Goal: Information Seeking & Learning: Check status

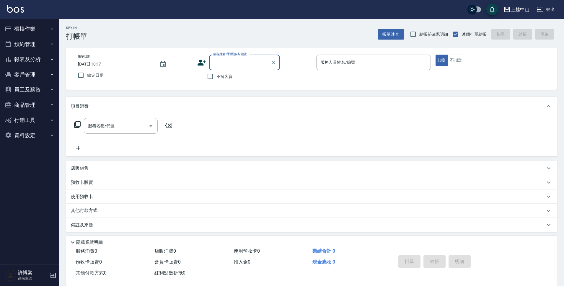
click at [24, 58] on button "報表及分析" at bounding box center [29, 59] width 54 height 15
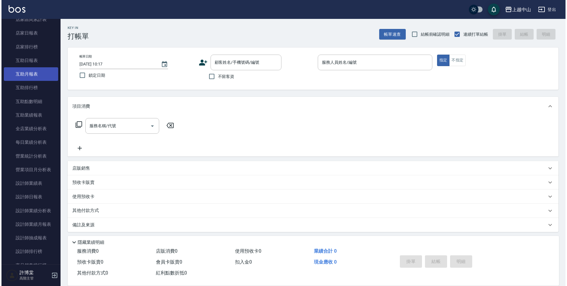
scroll to position [89, 0]
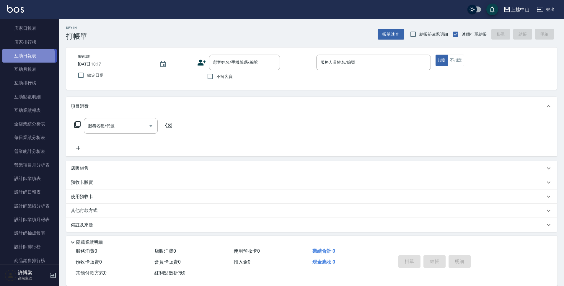
click at [27, 57] on link "互助日報表" at bounding box center [29, 56] width 54 height 14
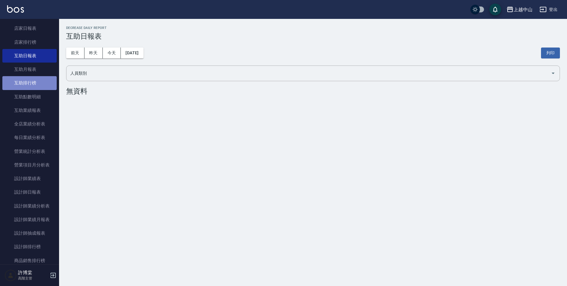
click at [38, 87] on link "互助排行榜" at bounding box center [29, 83] width 54 height 14
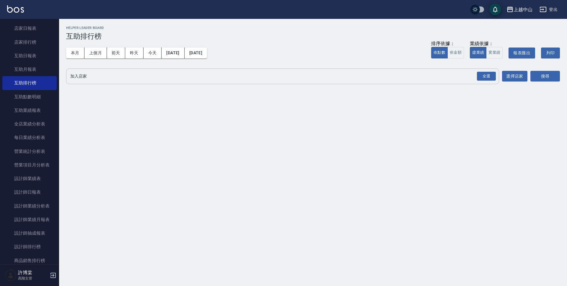
click at [199, 80] on input "加入店家" at bounding box center [278, 76] width 419 height 10
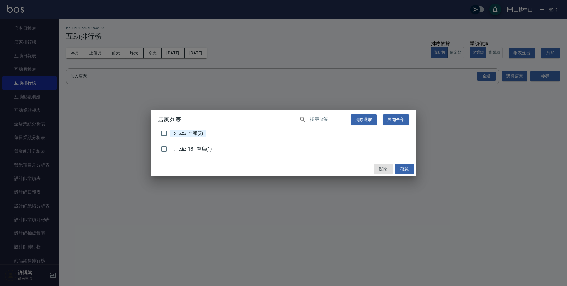
click at [189, 132] on span "全部(2)" at bounding box center [191, 133] width 24 height 7
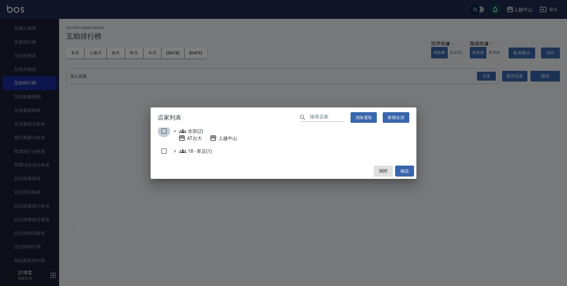
click at [165, 130] on input "checkbox" at bounding box center [164, 131] width 12 height 12
checkbox input "true"
click at [401, 175] on button "確認" at bounding box center [404, 171] width 19 height 11
checkbox input "false"
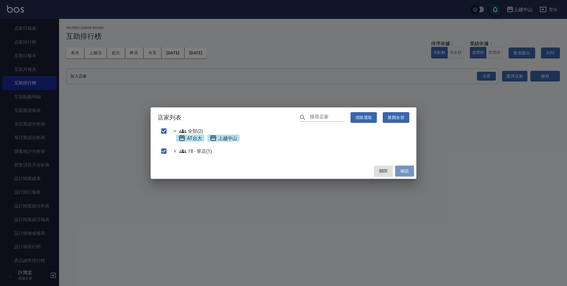
checkbox input "false"
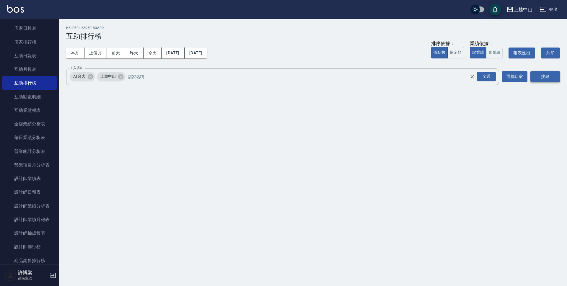
click at [535, 79] on button "搜尋" at bounding box center [546, 76] width 30 height 11
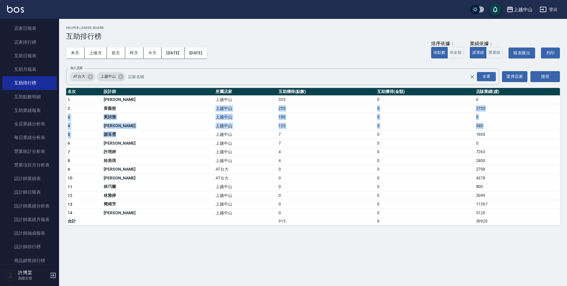
drag, startPoint x: 120, startPoint y: 108, endPoint x: 160, endPoint y: 132, distance: 47.3
click at [160, 132] on tbody "1 林立妍 上越中山 333 0 0 2 黃薇慈 上越中山 255 0 2755 3 黃詩雅 上越中山 180 0 0 4 李俊彥 上越中山 125 0 54…" at bounding box center [313, 160] width 494 height 130
click at [143, 105] on td "黃薇慈" at bounding box center [158, 108] width 112 height 9
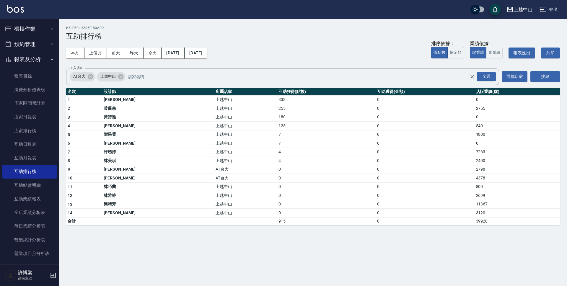
click at [29, 29] on button "櫃檯作業" at bounding box center [29, 28] width 54 height 15
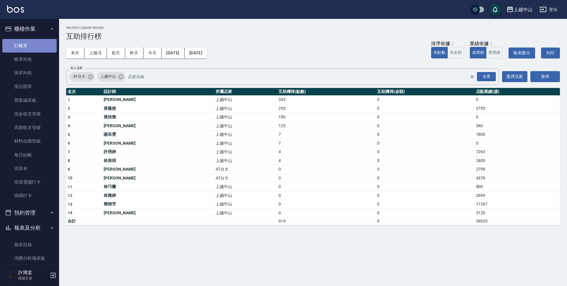
click at [32, 42] on link "打帳單" at bounding box center [29, 46] width 54 height 14
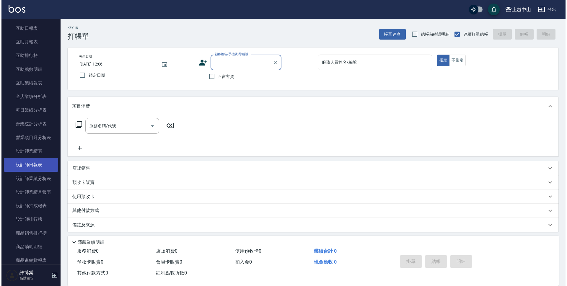
scroll to position [295, 0]
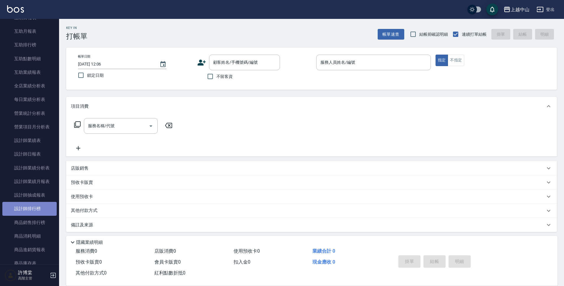
click at [40, 208] on link "設計師排行榜" at bounding box center [29, 209] width 54 height 14
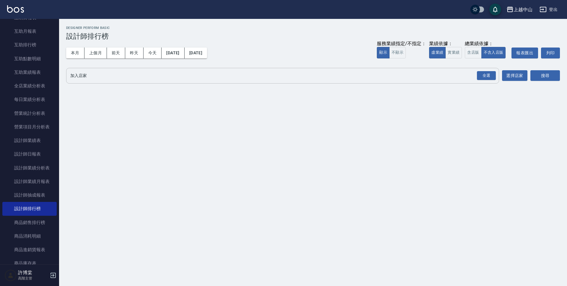
click at [97, 75] on input "加入店家" at bounding box center [278, 76] width 419 height 10
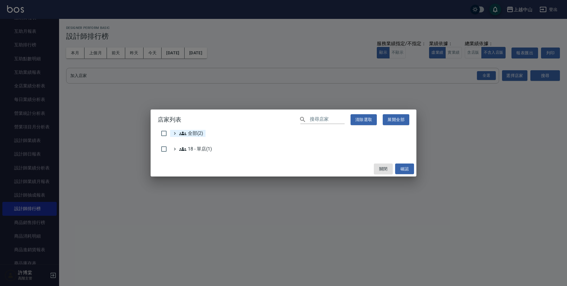
click at [189, 130] on span "全部(2)" at bounding box center [191, 133] width 24 height 7
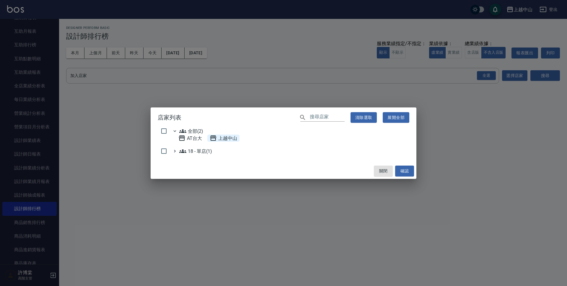
click at [225, 138] on span "上越中山" at bounding box center [223, 138] width 27 height 7
click at [203, 138] on div "AT台大" at bounding box center [190, 138] width 28 height 7
checkbox input "true"
click at [411, 170] on button "確認" at bounding box center [404, 171] width 19 height 11
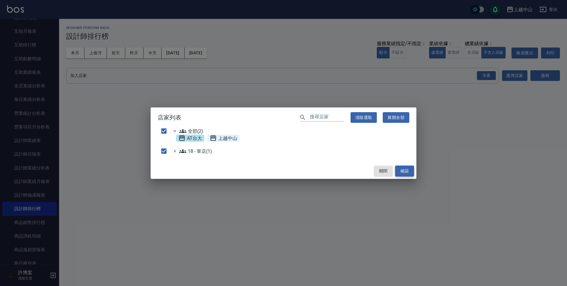
checkbox input "false"
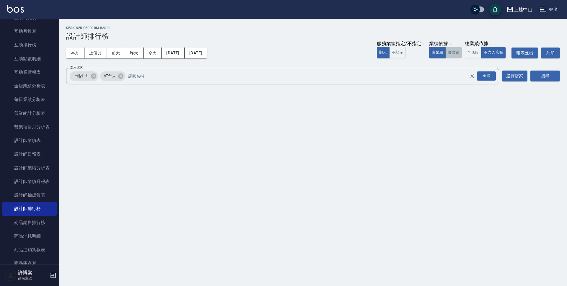
click at [460, 54] on button "實業績" at bounding box center [453, 53] width 17 height 12
click at [542, 72] on button "搜尋" at bounding box center [546, 76] width 30 height 11
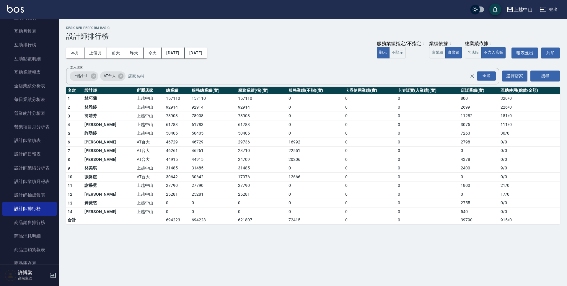
click at [165, 98] on td "157110" at bounding box center [178, 98] width 26 height 9
copy td "157110"
click at [476, 48] on button "含店販" at bounding box center [473, 53] width 17 height 12
click at [165, 98] on td "157910" at bounding box center [178, 98] width 26 height 9
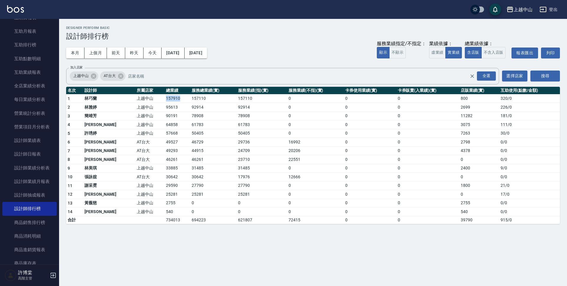
click at [165, 98] on td "157910" at bounding box center [178, 98] width 26 height 9
copy td "157910"
click at [287, 99] on td "0" at bounding box center [315, 98] width 57 height 9
click at [190, 97] on td "157110" at bounding box center [213, 98] width 46 height 9
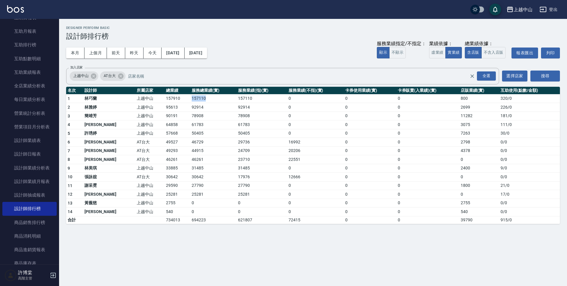
copy td "157110"
click at [165, 105] on td "95613" at bounding box center [178, 107] width 26 height 9
copy td "95613"
click at [190, 106] on td "92914" at bounding box center [213, 107] width 46 height 9
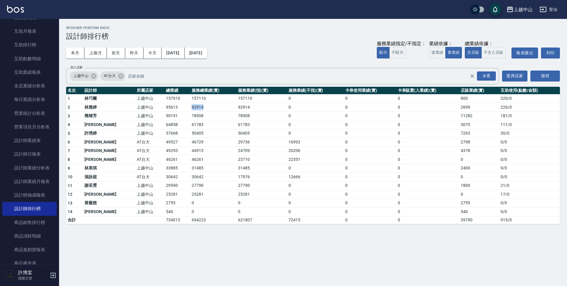
click at [190, 106] on td "92914" at bounding box center [213, 107] width 46 height 9
copy td "92914"
click at [461, 107] on td "2699" at bounding box center [479, 107] width 40 height 9
copy td "2699"
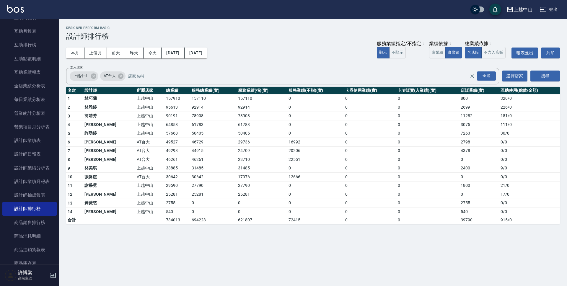
click at [165, 115] on td "90191" at bounding box center [178, 116] width 26 height 9
copy td "90191"
click at [190, 114] on td "78908" at bounding box center [213, 116] width 46 height 9
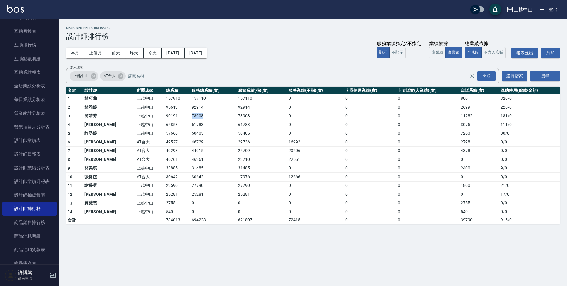
copy td "78908"
click at [461, 116] on td "11282" at bounding box center [479, 116] width 40 height 9
copy td "11282"
click at [165, 124] on td "64858" at bounding box center [178, 125] width 26 height 9
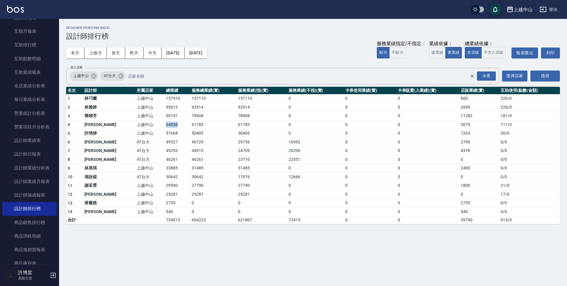
click at [165, 124] on td "64858" at bounding box center [178, 125] width 26 height 9
copy td "64858"
click at [190, 123] on td "61783" at bounding box center [213, 125] width 46 height 9
click at [459, 126] on td "3075" at bounding box center [479, 125] width 40 height 9
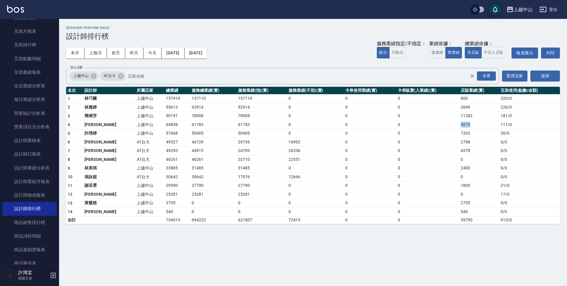
click at [459, 126] on td "3075" at bounding box center [479, 125] width 40 height 9
click at [207, 56] on button "[DATE]" at bounding box center [196, 53] width 22 height 11
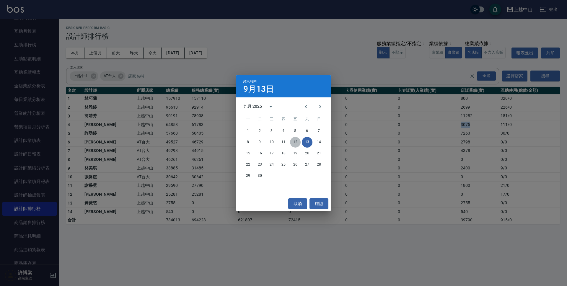
click at [297, 141] on button "12" at bounding box center [295, 142] width 11 height 11
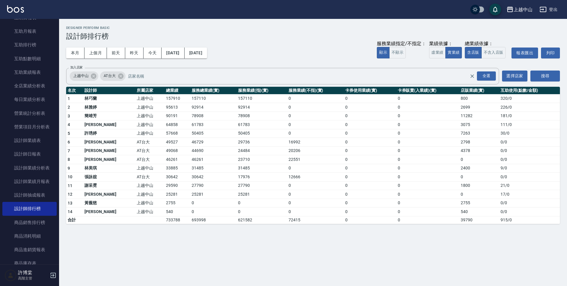
click at [268, 134] on td "50405" at bounding box center [262, 133] width 51 height 9
click at [330, 55] on div "本月 上個月 前天 昨天 今天 2025/09/01 2025/09/12 服務業績指定/不指定： 顯示 不顯示 業績依據： 虛業績 實業績 總業績依據： 含…" at bounding box center [313, 52] width 494 height 25
click at [435, 53] on button "虛業績" at bounding box center [437, 53] width 17 height 12
click at [165, 131] on td "64761" at bounding box center [178, 133] width 26 height 9
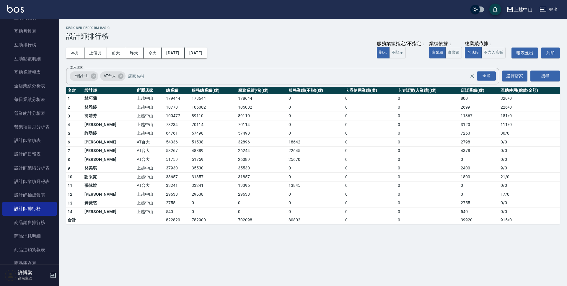
click at [190, 133] on td "57498" at bounding box center [213, 133] width 46 height 9
click at [246, 131] on td "57498" at bounding box center [262, 133] width 51 height 9
click at [459, 131] on td "7263" at bounding box center [479, 133] width 40 height 9
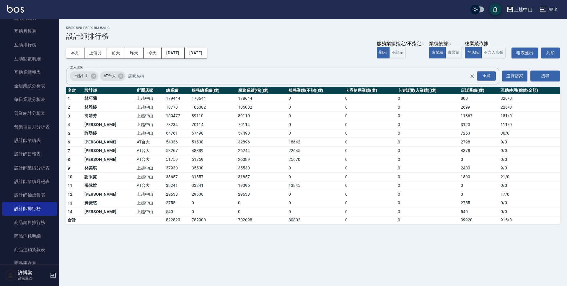
click at [165, 149] on td "53267" at bounding box center [178, 151] width 26 height 9
click at [192, 154] on td "48889" at bounding box center [213, 151] width 46 height 9
click at [190, 151] on td "48889" at bounding box center [213, 151] width 46 height 9
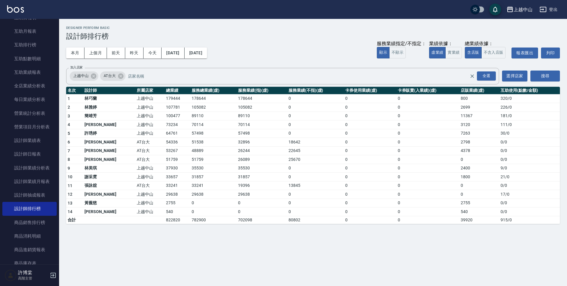
click at [459, 151] on td "4378" at bounding box center [479, 151] width 40 height 9
click at [165, 160] on td "51759" at bounding box center [178, 159] width 26 height 9
click at [165, 159] on td "51759" at bounding box center [178, 159] width 26 height 9
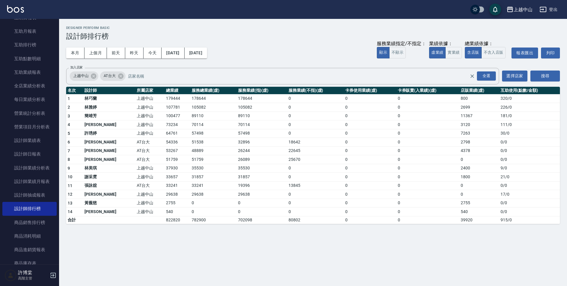
click at [190, 159] on td "51759" at bounding box center [213, 159] width 46 height 9
click at [165, 168] on td "37930" at bounding box center [178, 168] width 26 height 9
click at [190, 167] on td "35530" at bounding box center [213, 168] width 46 height 9
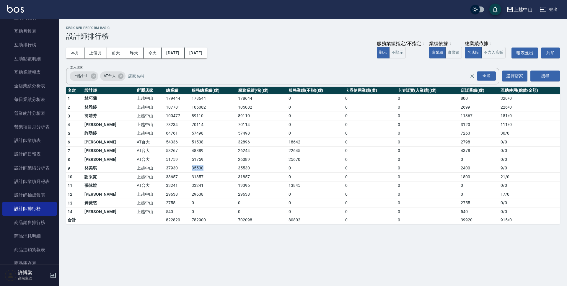
click at [190, 167] on td "35530" at bounding box center [213, 168] width 46 height 9
click at [289, 172] on td "0" at bounding box center [315, 168] width 57 height 9
click at [165, 142] on td "54336" at bounding box center [178, 142] width 26 height 9
click at [190, 139] on td "51538" at bounding box center [213, 142] width 46 height 9
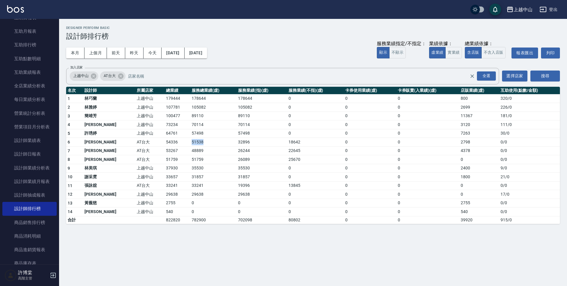
click at [190, 139] on td "51538" at bounding box center [213, 142] width 46 height 9
click at [165, 176] on td "33657" at bounding box center [178, 177] width 26 height 9
click at [190, 178] on td "31857" at bounding box center [213, 177] width 46 height 9
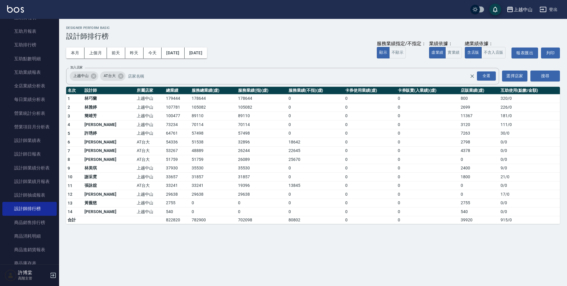
click at [165, 185] on td "33241" at bounding box center [178, 185] width 26 height 9
click at [165, 194] on td "29638" at bounding box center [178, 194] width 26 height 9
click at [36, 45] on link "互助排行榜" at bounding box center [29, 45] width 54 height 14
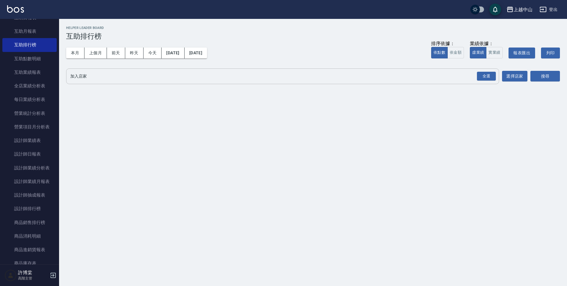
click at [134, 77] on input "加入店家" at bounding box center [278, 76] width 419 height 10
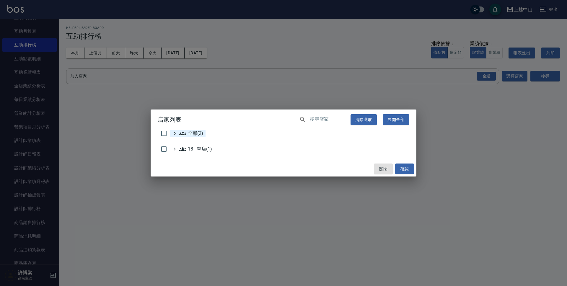
click at [183, 134] on icon at bounding box center [182, 134] width 7 height 4
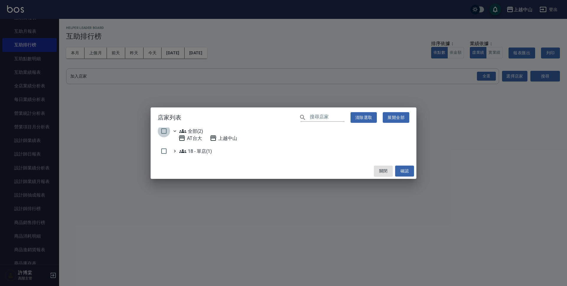
click at [164, 130] on input "checkbox" at bounding box center [164, 131] width 12 height 12
checkbox input "true"
click at [409, 172] on button "確認" at bounding box center [404, 171] width 19 height 11
checkbox input "false"
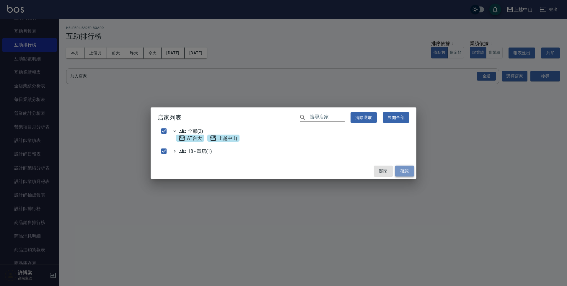
checkbox input "false"
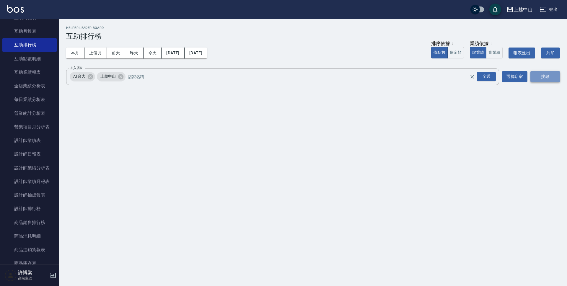
click at [540, 75] on button "搜尋" at bounding box center [546, 76] width 30 height 11
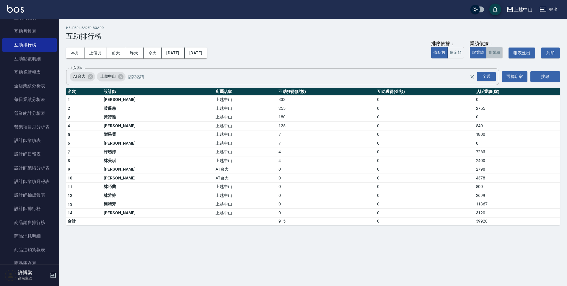
click at [500, 55] on button "實業績" at bounding box center [494, 53] width 17 height 12
type button "TRUTH"
click at [277, 98] on td "333" at bounding box center [326, 99] width 99 height 9
drag, startPoint x: 236, startPoint y: 108, endPoint x: 255, endPoint y: 109, distance: 19.5
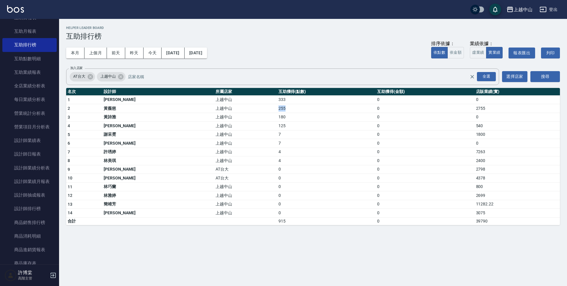
click at [277, 109] on td "255" at bounding box center [326, 108] width 99 height 9
click at [348, 161] on td "4" at bounding box center [326, 161] width 99 height 9
drag, startPoint x: 536, startPoint y: 123, endPoint x: 478, endPoint y: 125, distance: 58.2
click at [478, 125] on td "540" at bounding box center [517, 126] width 85 height 9
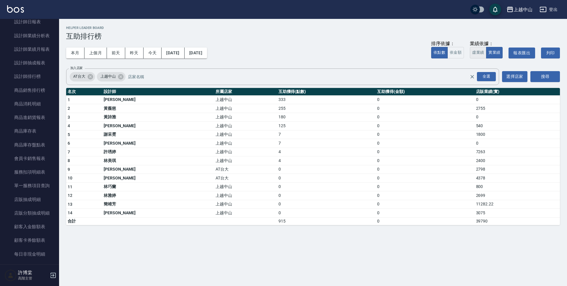
click at [481, 52] on button "虛業績" at bounding box center [478, 53] width 17 height 12
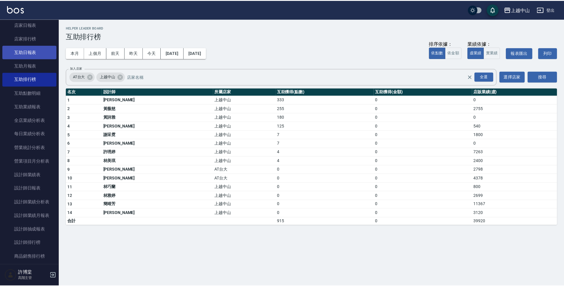
scroll to position [250, 0]
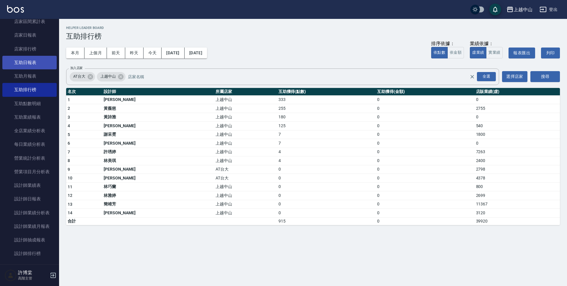
click at [27, 67] on link "互助日報表" at bounding box center [29, 63] width 54 height 14
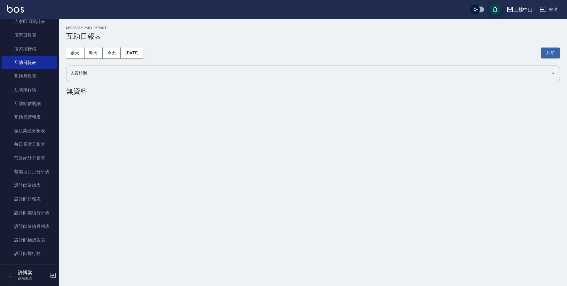
click at [102, 79] on div "人員類別" at bounding box center [313, 74] width 494 height 16
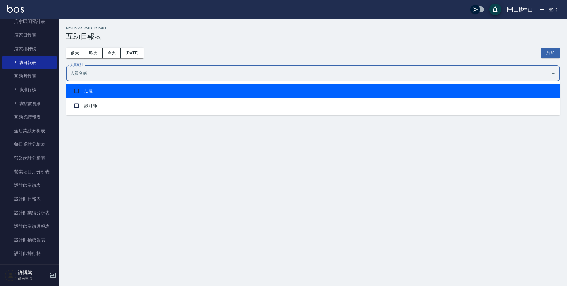
click at [102, 92] on li "助理" at bounding box center [313, 91] width 494 height 15
checkbox input "true"
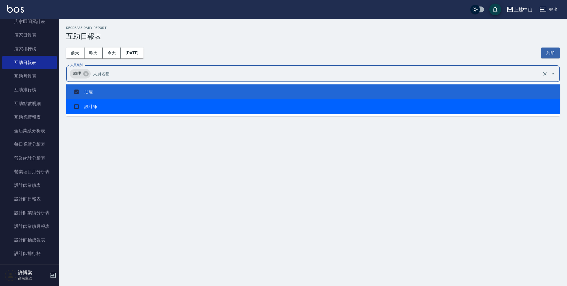
click at [229, 180] on div "上越中山 2025-09-13 互助日報表 列印時間： 2025-09-13-12:17 Decrease Daily Report 互助日報表 前天 昨天 …" at bounding box center [283, 143] width 567 height 286
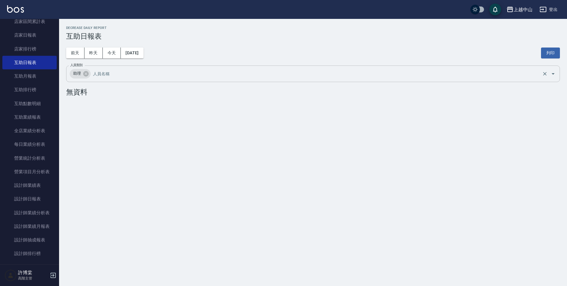
click at [128, 79] on input "人員類別" at bounding box center [316, 74] width 449 height 10
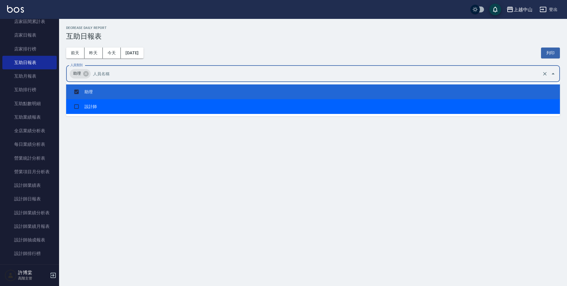
click at [125, 108] on li "設計師" at bounding box center [313, 106] width 494 height 15
checkbox input "true"
click at [137, 147] on div "上越中山 2025-09-13 互助日報表 列印時間： 2025-09-13-12:17 Decrease Daily Report 互助日報表 前天 昨天 …" at bounding box center [283, 143] width 567 height 286
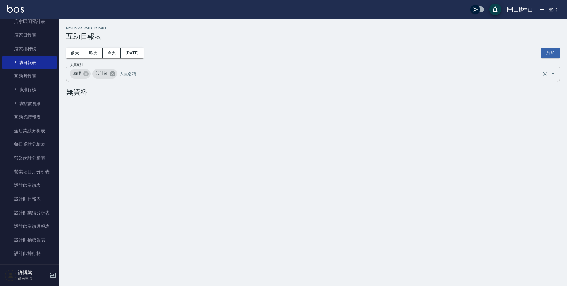
click at [112, 74] on icon at bounding box center [112, 73] width 5 height 5
click at [97, 54] on button "昨天" at bounding box center [93, 53] width 18 height 11
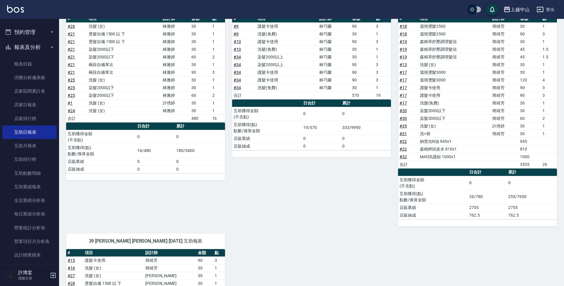
scroll to position [103, 0]
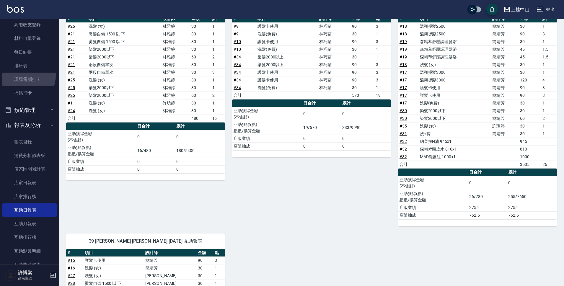
drag, startPoint x: 21, startPoint y: 75, endPoint x: 12, endPoint y: 69, distance: 10.7
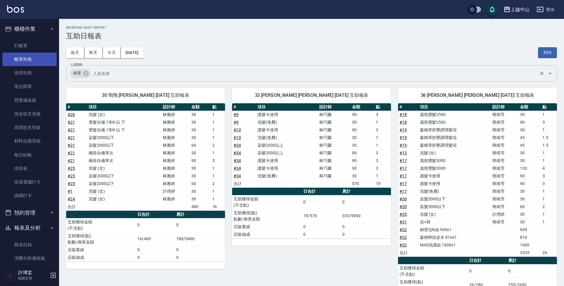
scroll to position [0, 0]
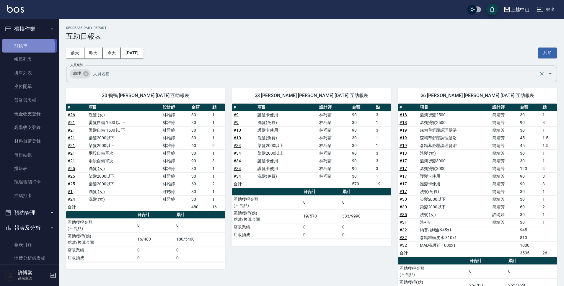
click at [18, 47] on link "打帳單" at bounding box center [29, 46] width 54 height 14
